Goal: Task Accomplishment & Management: Complete application form

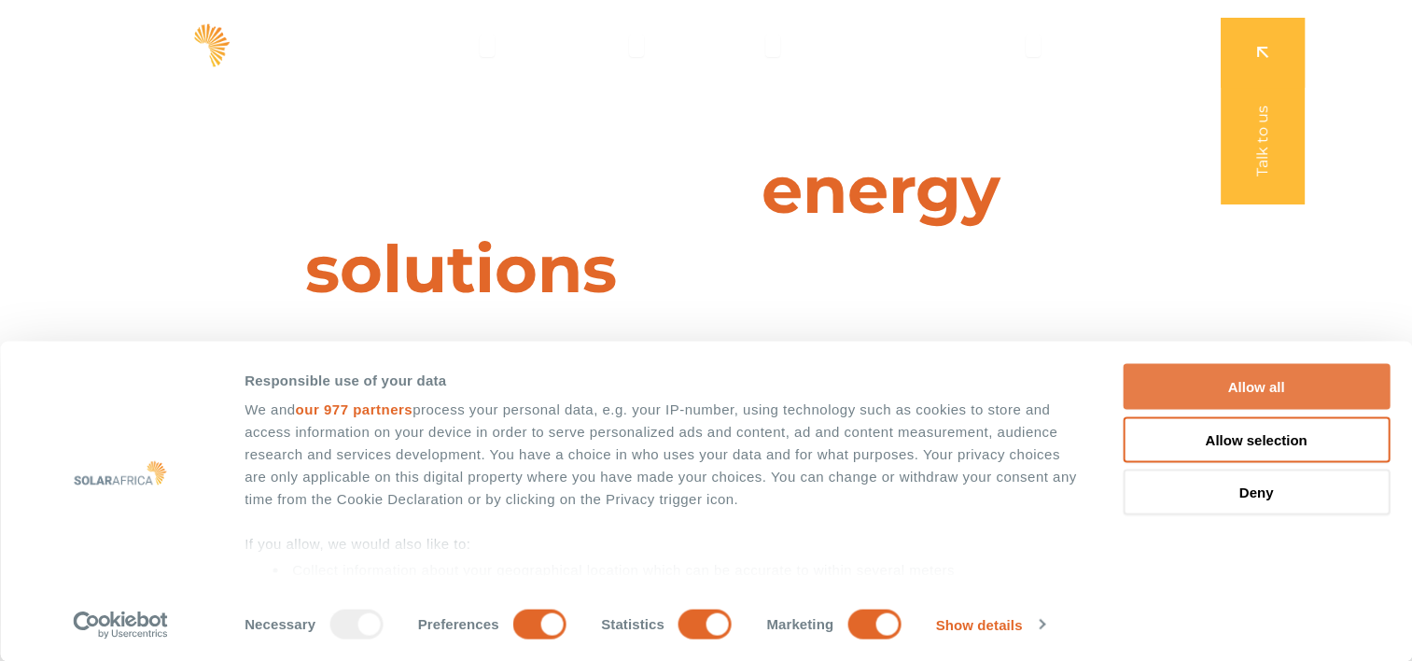
click at [1220, 387] on button "Allow all" at bounding box center [1256, 387] width 267 height 46
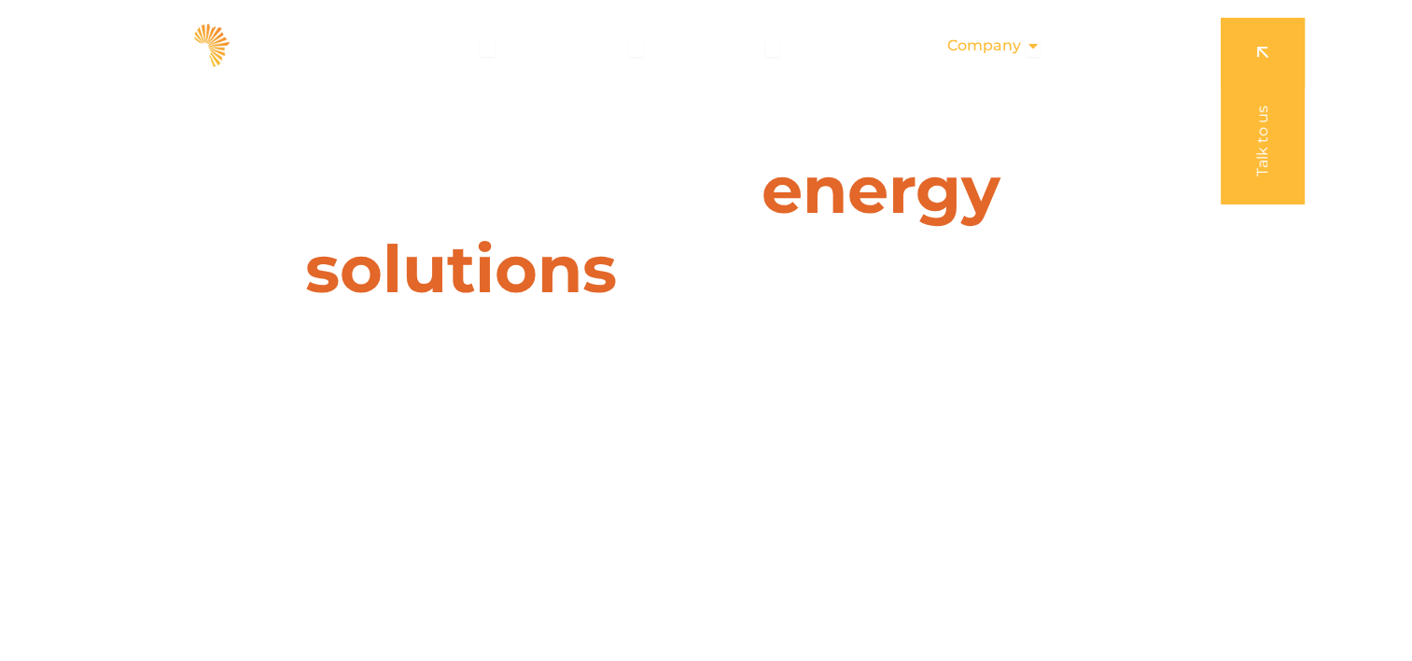
click at [1041, 49] on icon "Menu" at bounding box center [1033, 45] width 15 height 15
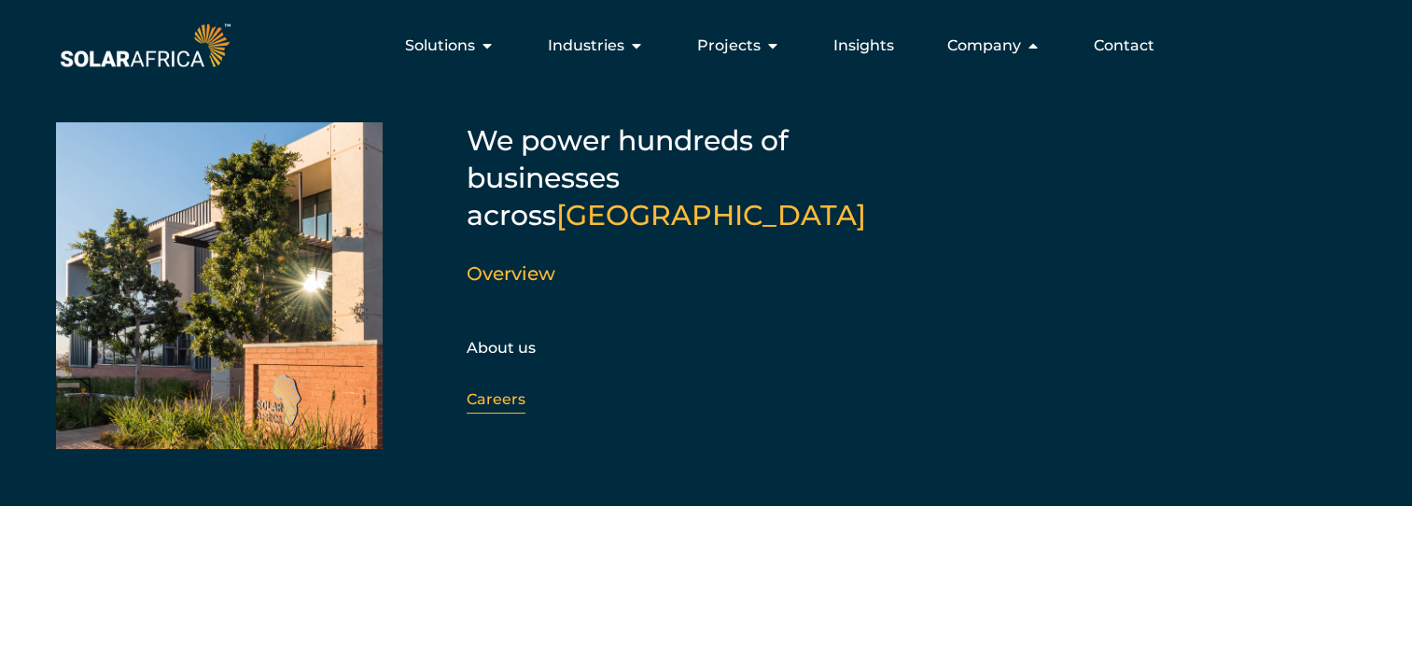
click at [490, 390] on link "Careers" at bounding box center [496, 399] width 59 height 18
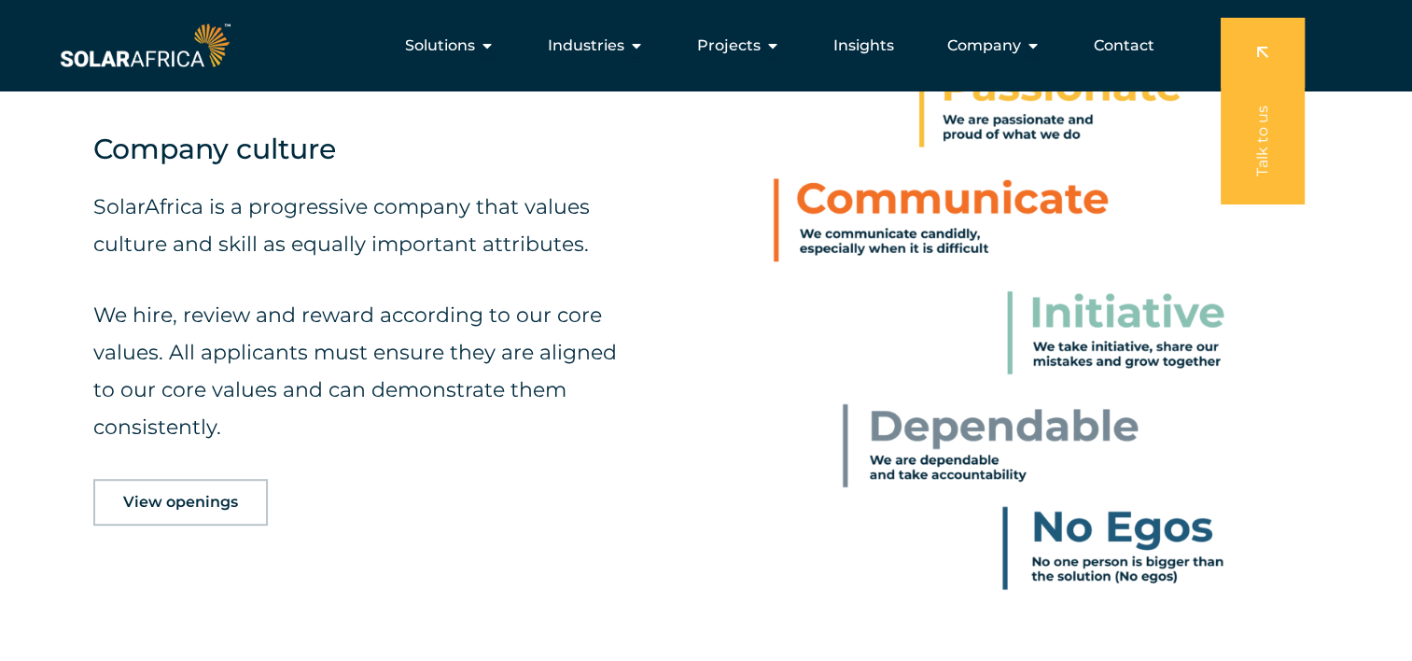
scroll to position [747, 0]
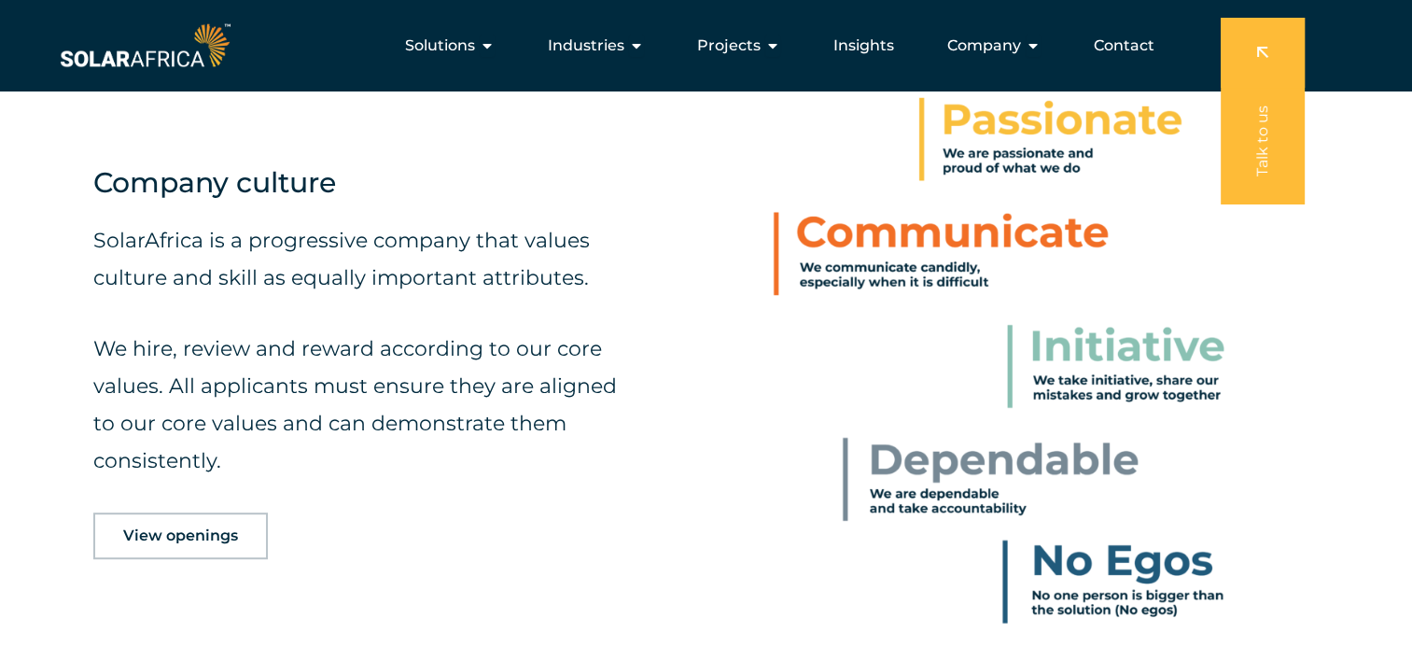
click at [163, 537] on span "View openings" at bounding box center [180, 535] width 115 height 15
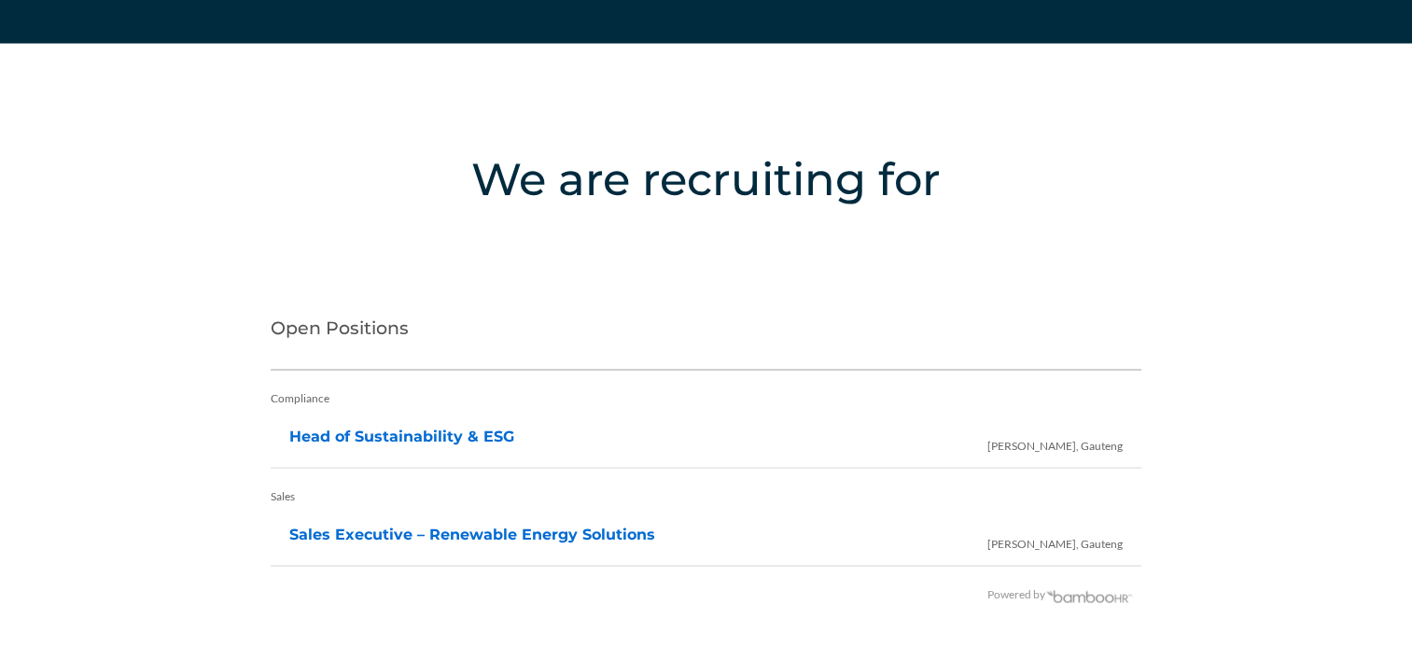
scroll to position [3700, 0]
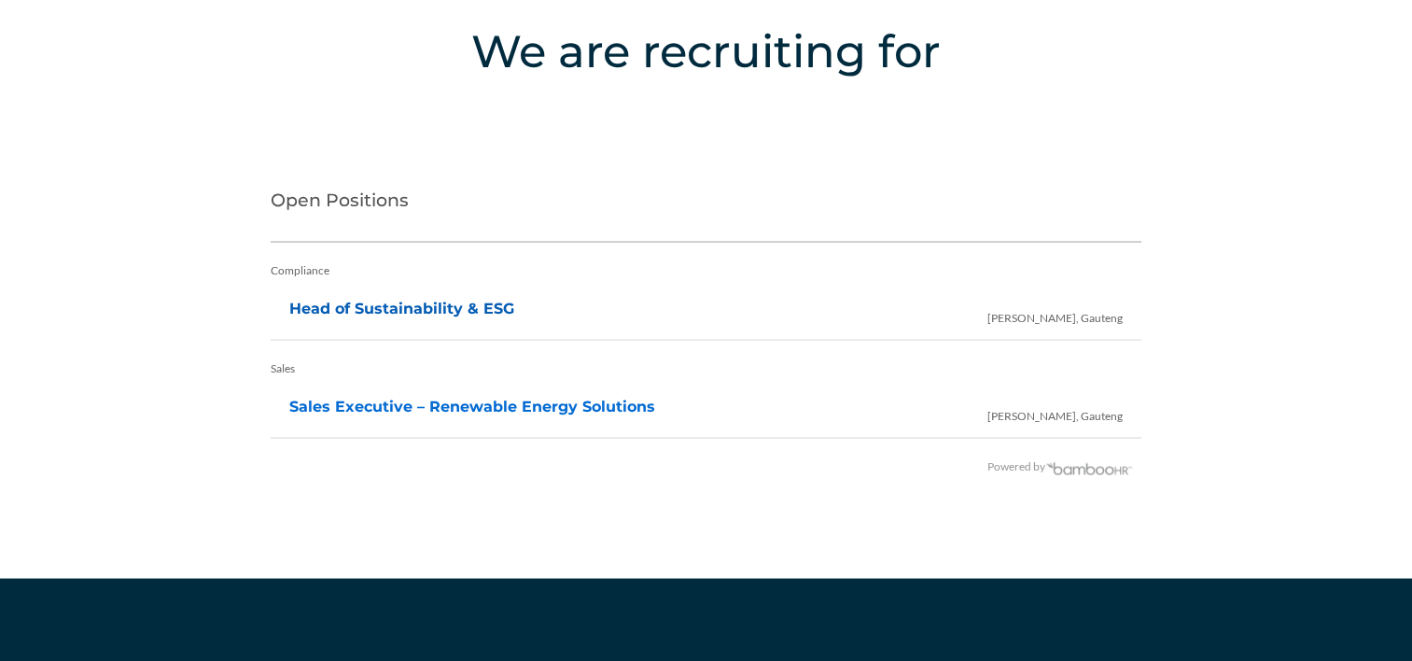
click at [388, 307] on link "Head of Sustainability & ESG" at bounding box center [401, 309] width 225 height 18
